Goal: Transaction & Acquisition: Obtain resource

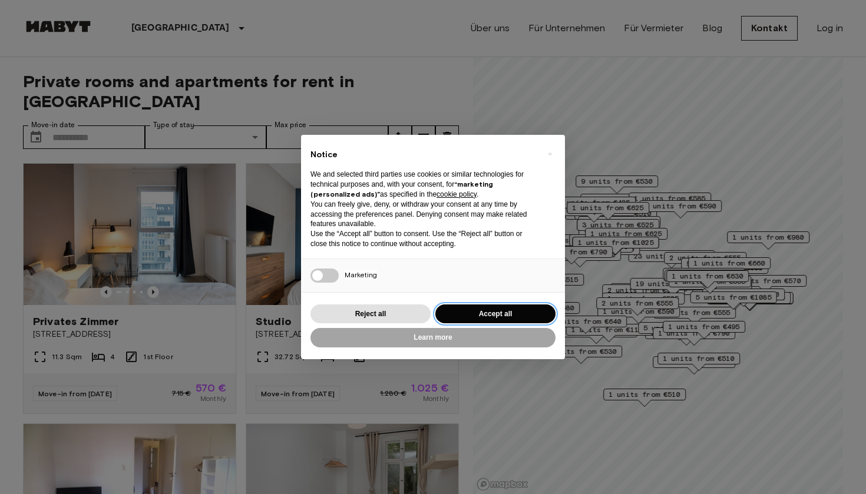
click at [492, 313] on button "Accept all" at bounding box center [495, 313] width 120 height 19
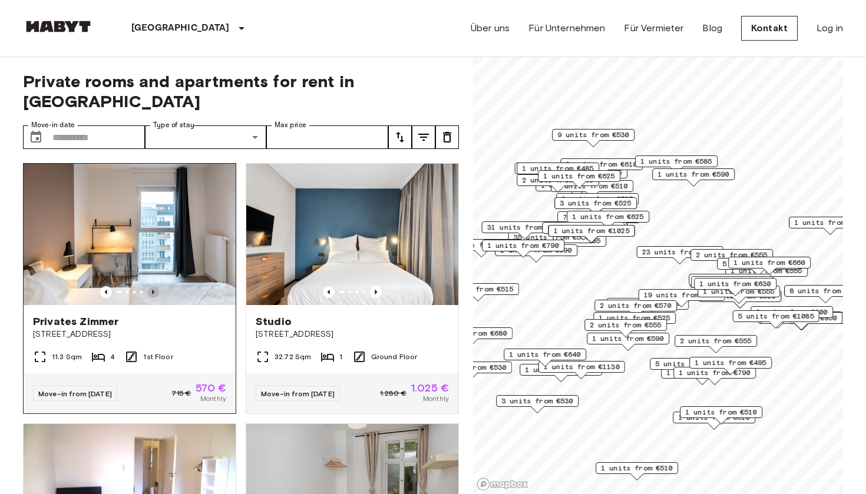
click at [153, 286] on icon "Previous image" at bounding box center [153, 292] width 12 height 12
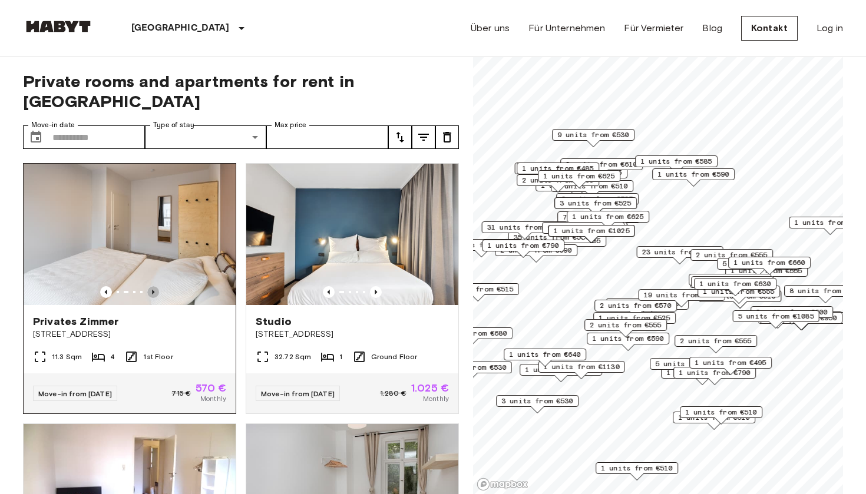
click at [153, 286] on icon "Previous image" at bounding box center [153, 292] width 12 height 12
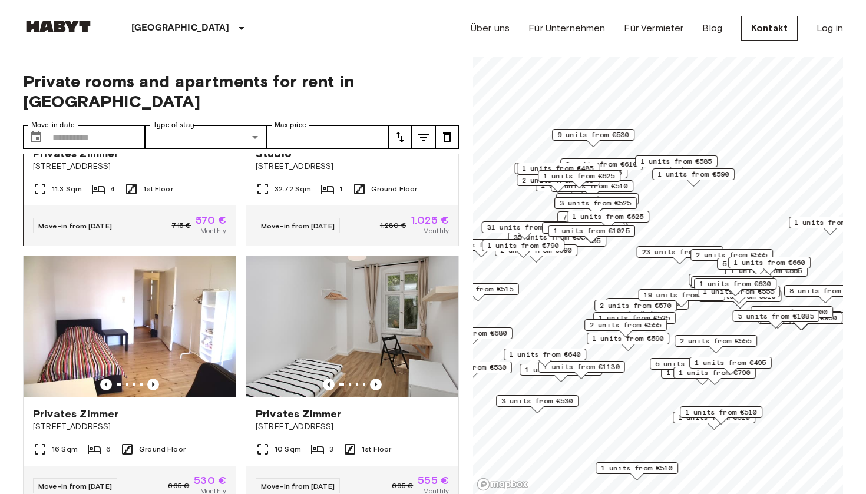
scroll to position [170, 0]
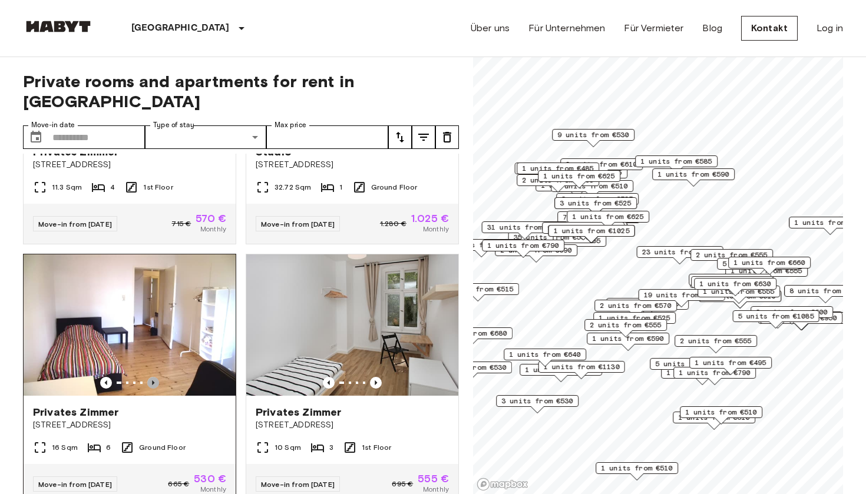
click at [154, 380] on icon "Previous image" at bounding box center [153, 382] width 2 height 5
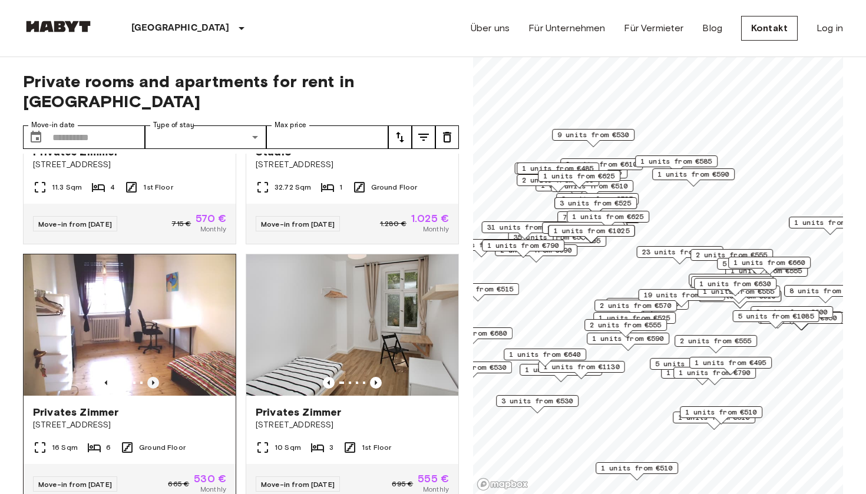
click at [154, 377] on icon "Previous image" at bounding box center [153, 383] width 12 height 12
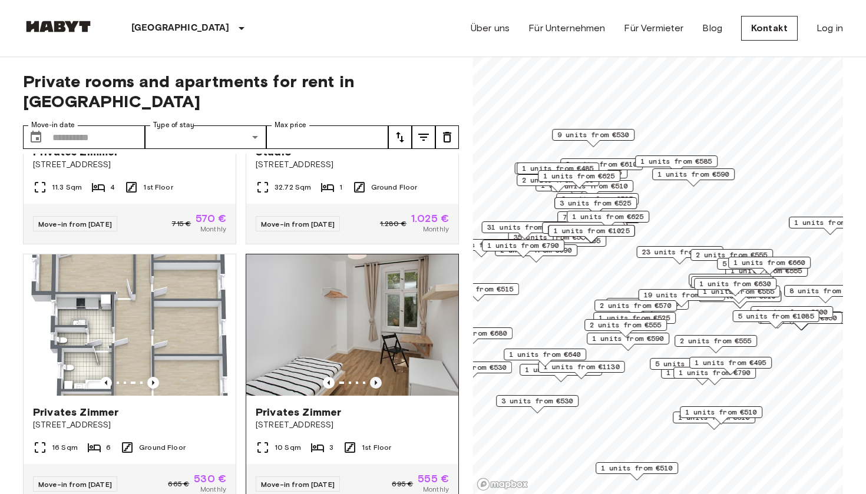
click at [375, 377] on icon "Previous image" at bounding box center [376, 383] width 12 height 12
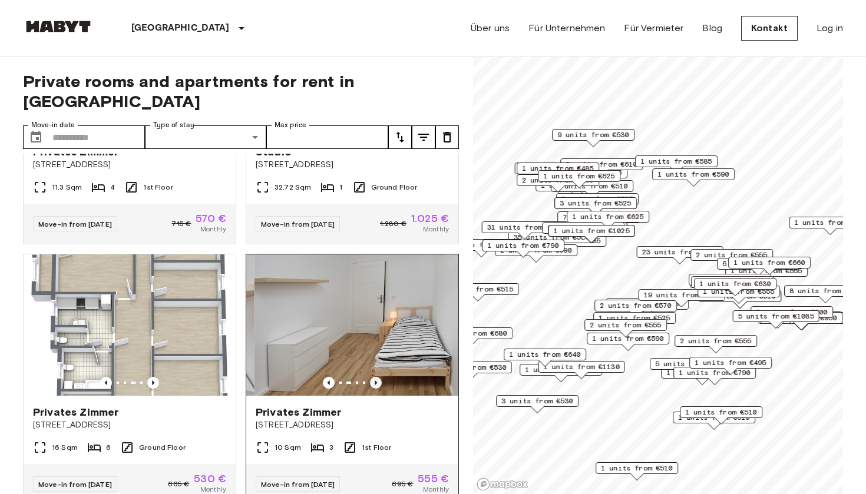
click at [375, 377] on icon "Previous image" at bounding box center [376, 383] width 12 height 12
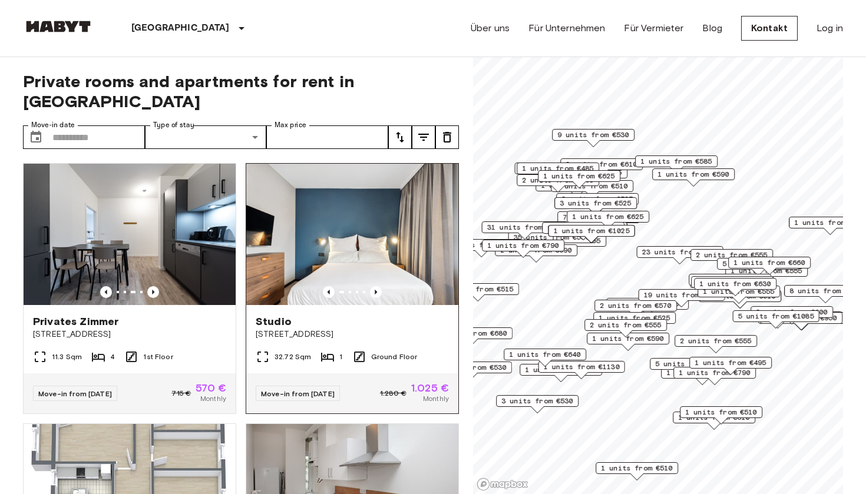
scroll to position [0, 0]
click at [376, 286] on icon "Previous image" at bounding box center [376, 292] width 12 height 12
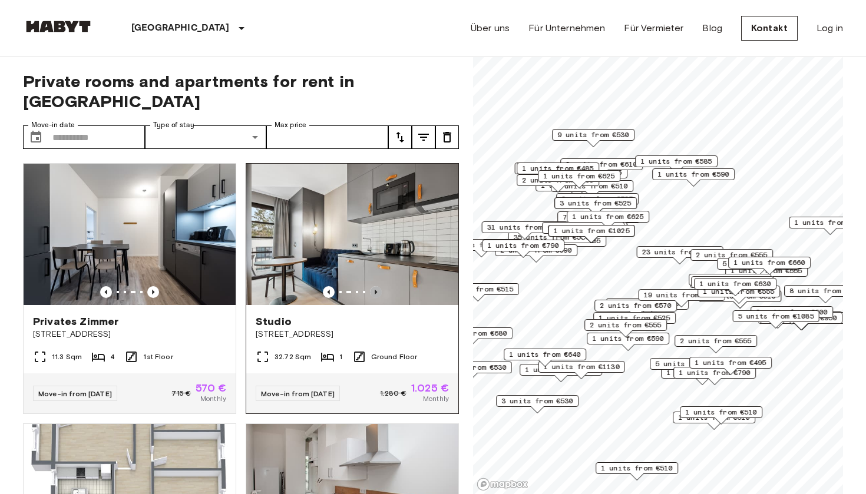
click at [376, 286] on icon "Previous image" at bounding box center [376, 292] width 12 height 12
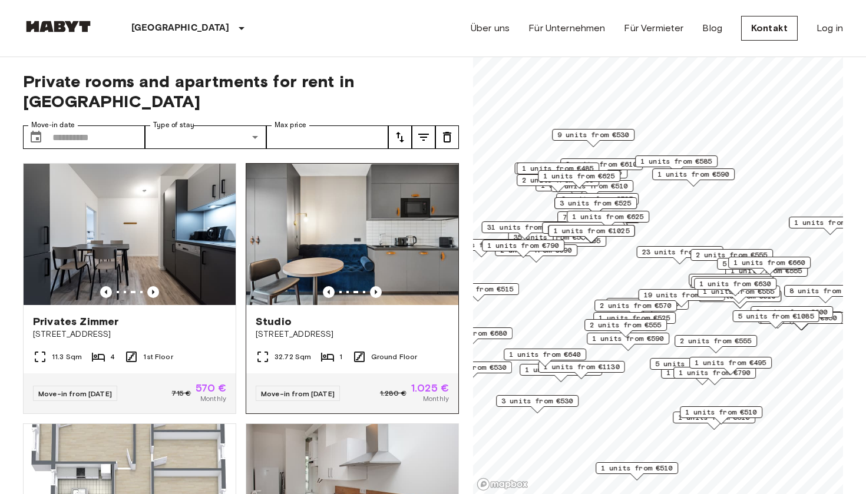
click at [389, 231] on img at bounding box center [352, 234] width 212 height 141
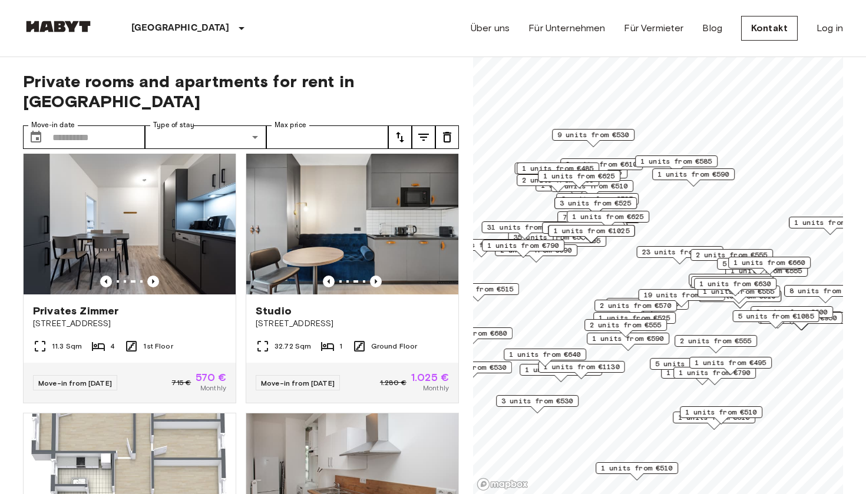
scroll to position [16, 0]
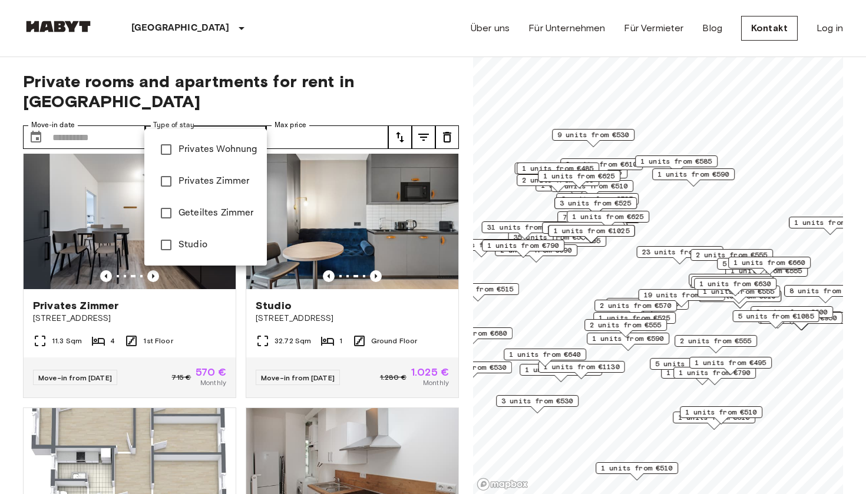
type input "**********"
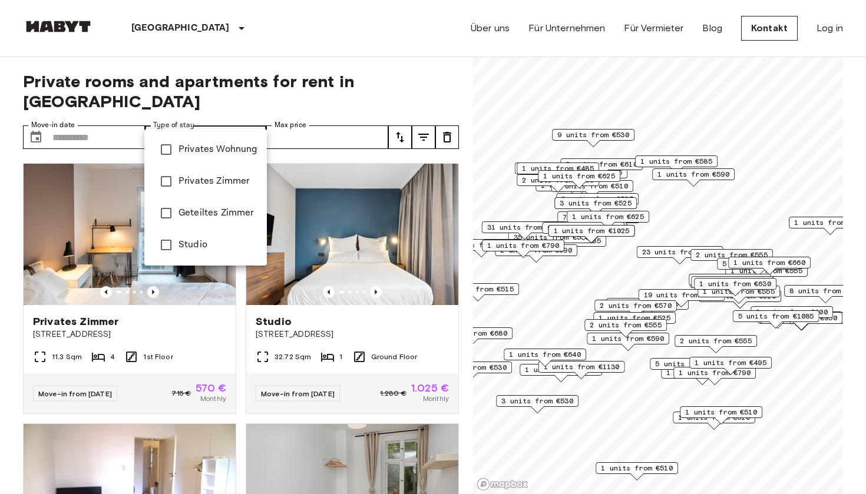
type input "******"
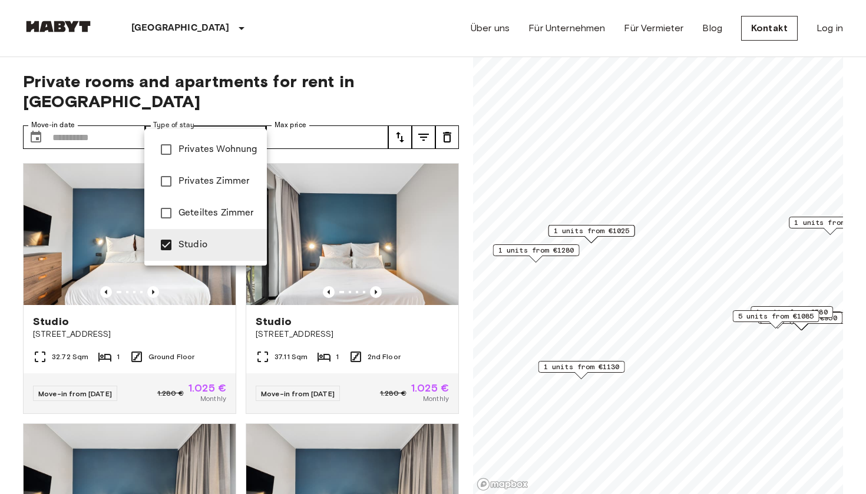
click at [241, 310] on div at bounding box center [433, 247] width 866 height 494
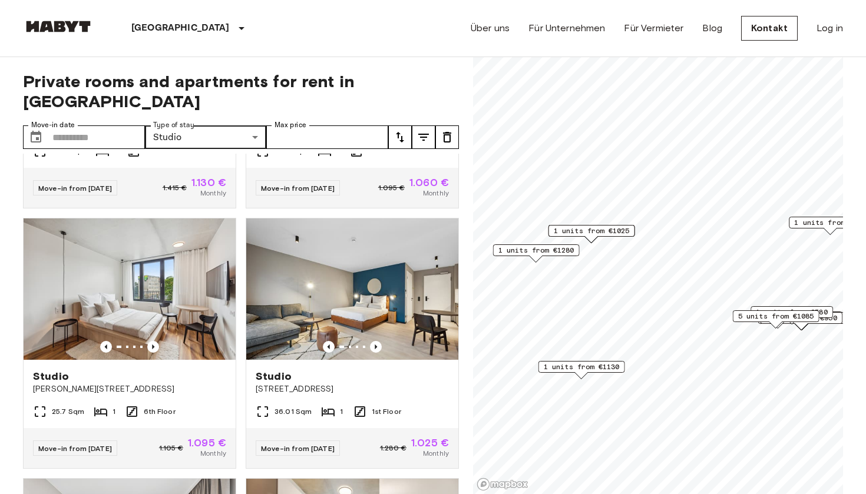
scroll to position [2977, 0]
